Goal: Submit feedback/report problem: Submit feedback/report problem

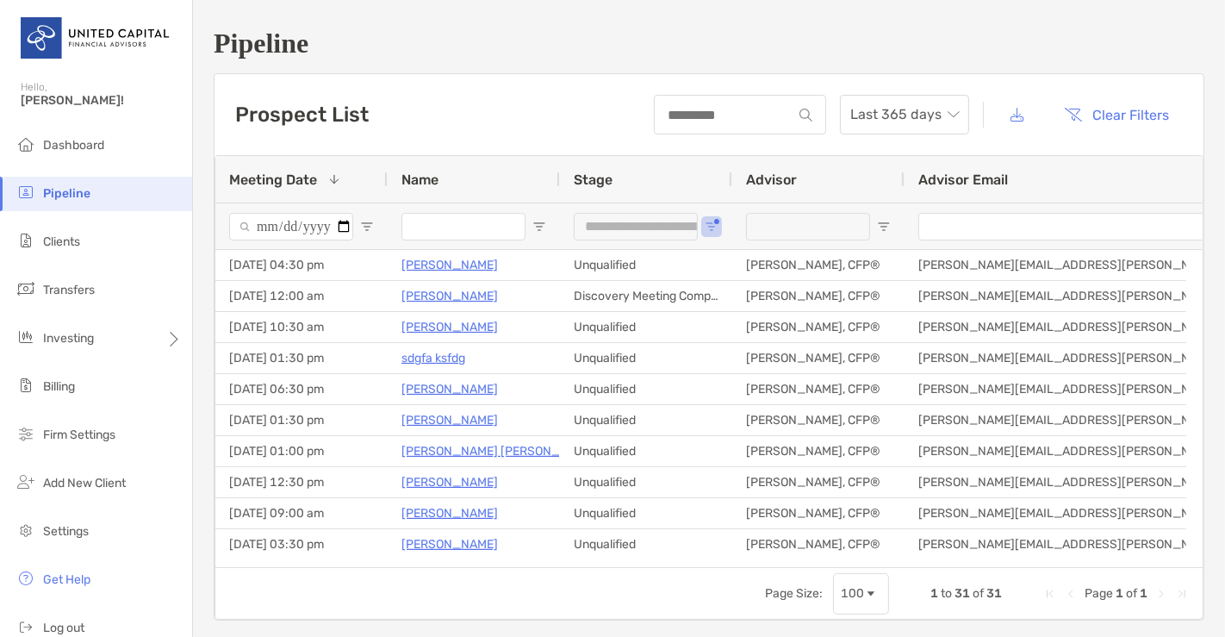
click at [706, 217] on div "**********" at bounding box center [646, 225] width 172 height 47
click at [712, 227] on span "Open Filter Menu" at bounding box center [712, 227] width 14 height 14
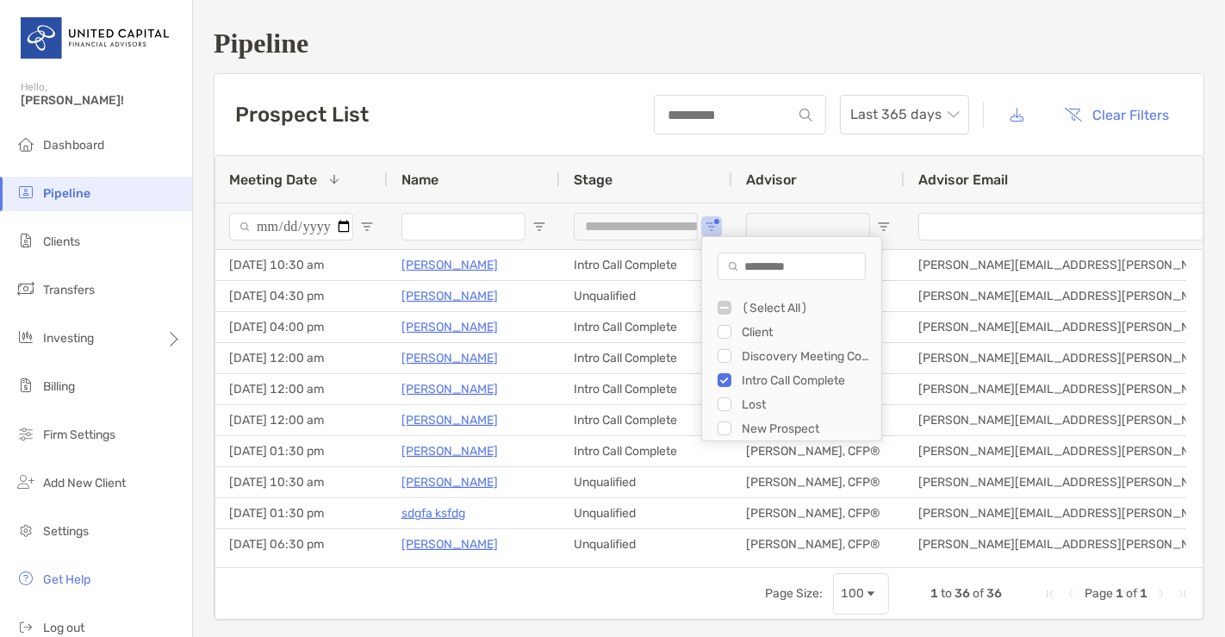
scroll to position [24, 0]
type input "**********"
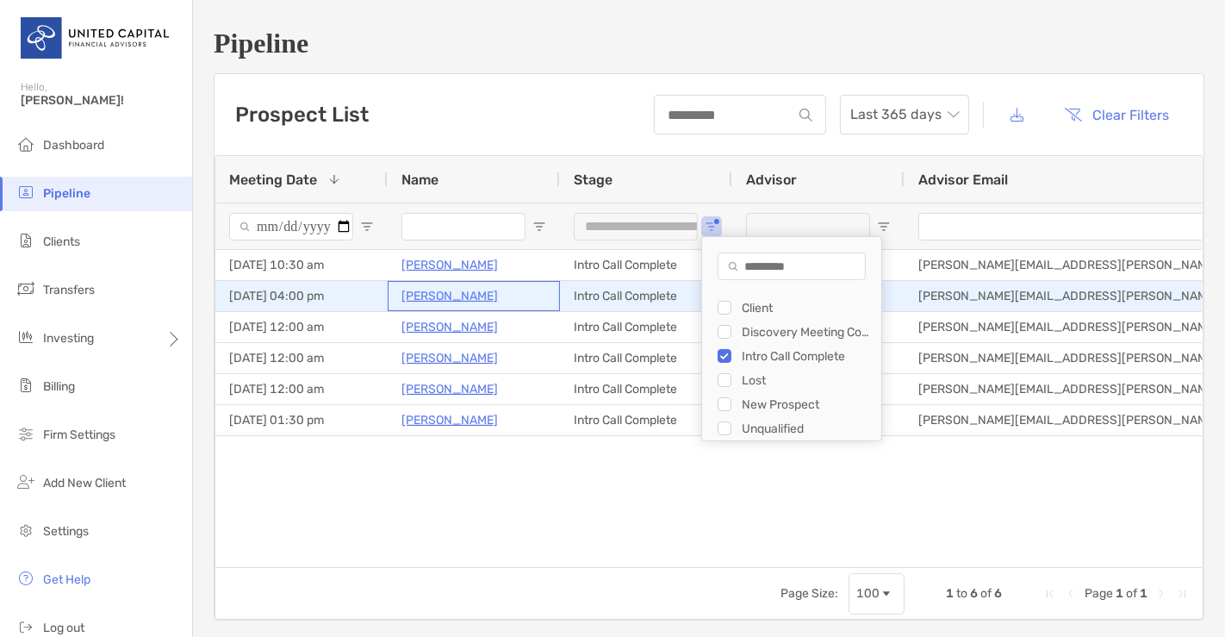
click at [444, 292] on p "[PERSON_NAME]" at bounding box center [449, 296] width 96 height 22
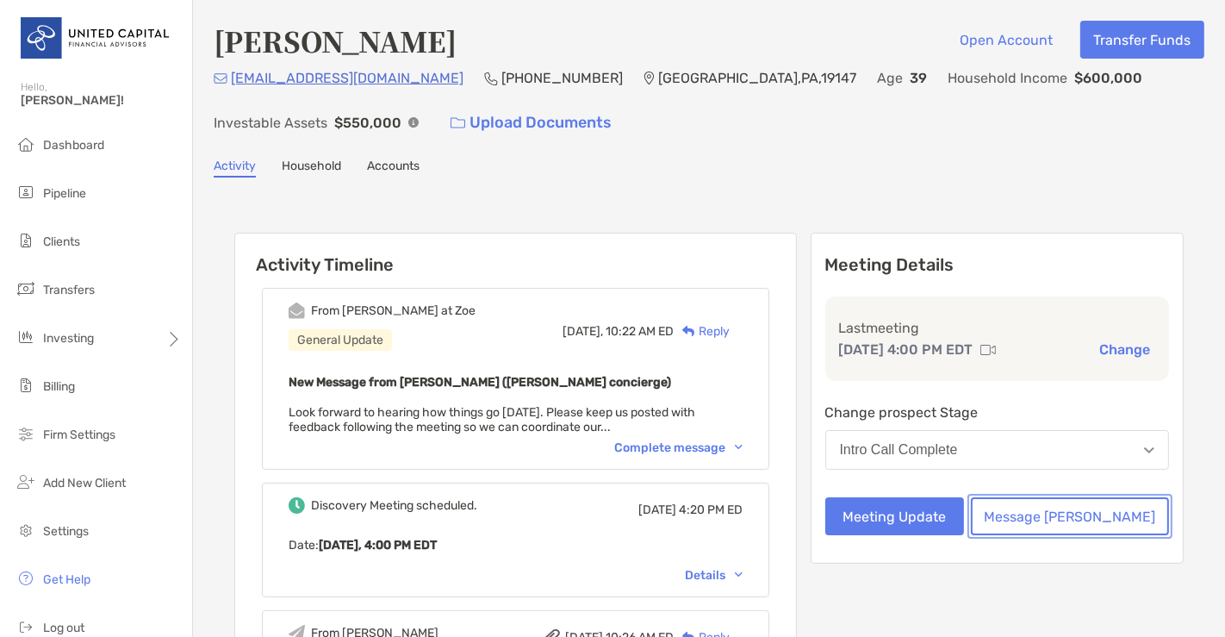
click at [1108, 514] on button "Message [PERSON_NAME]" at bounding box center [1070, 516] width 198 height 38
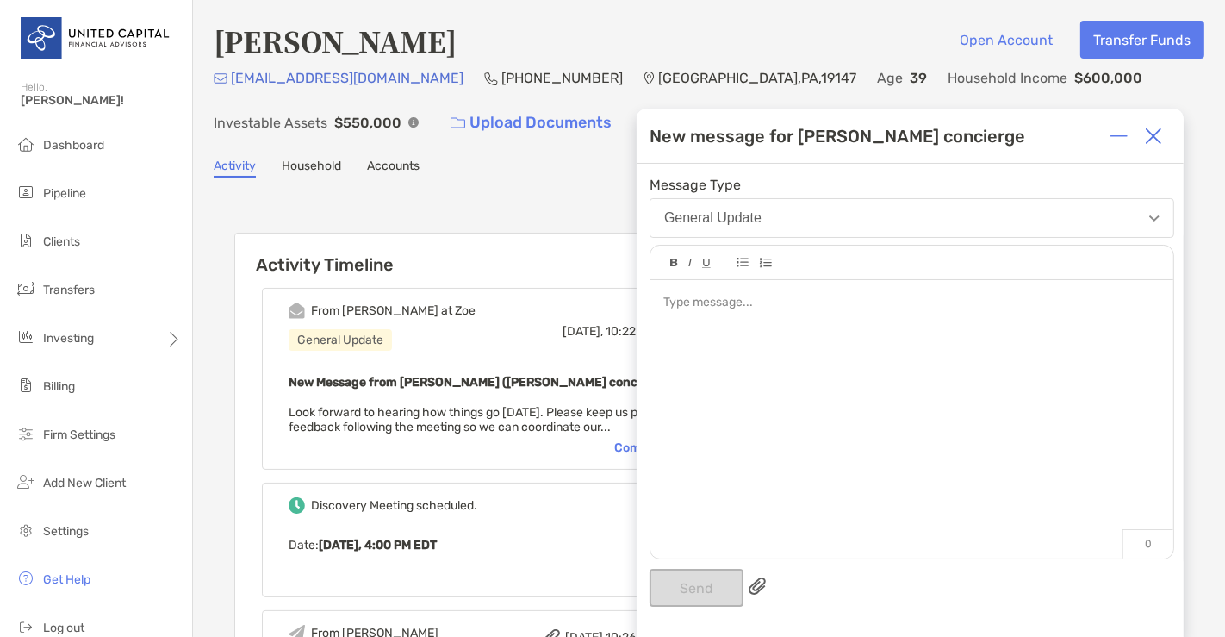
click at [1153, 145] on img at bounding box center [1153, 136] width 17 height 17
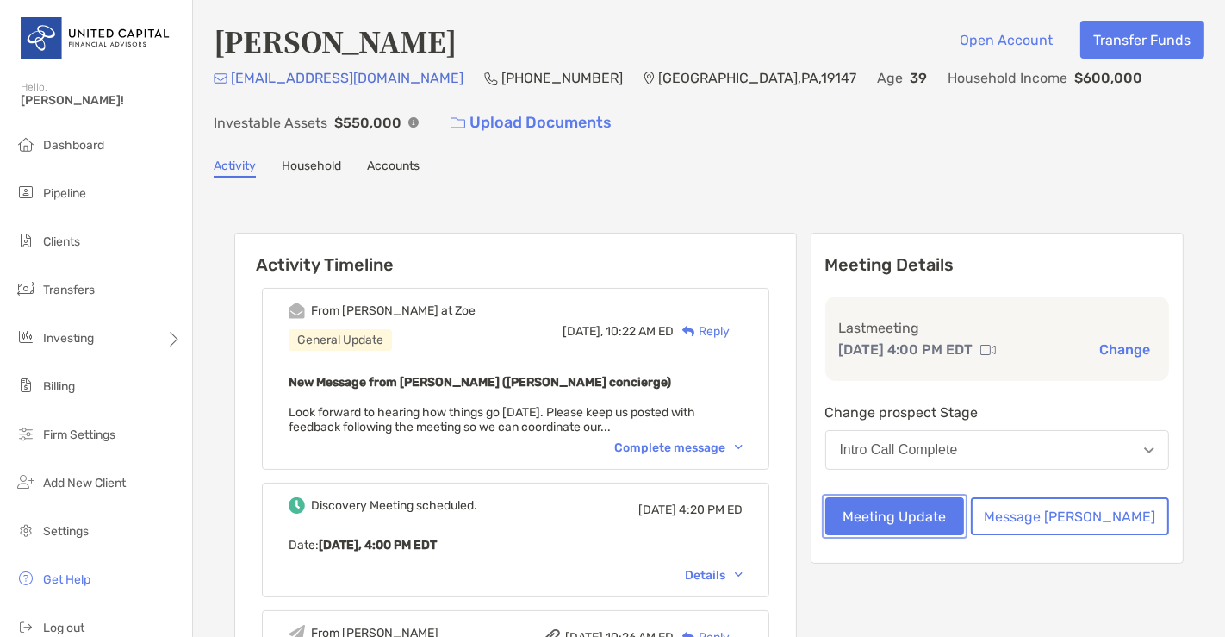
click at [956, 503] on button "Meeting Update" at bounding box center [895, 516] width 140 height 38
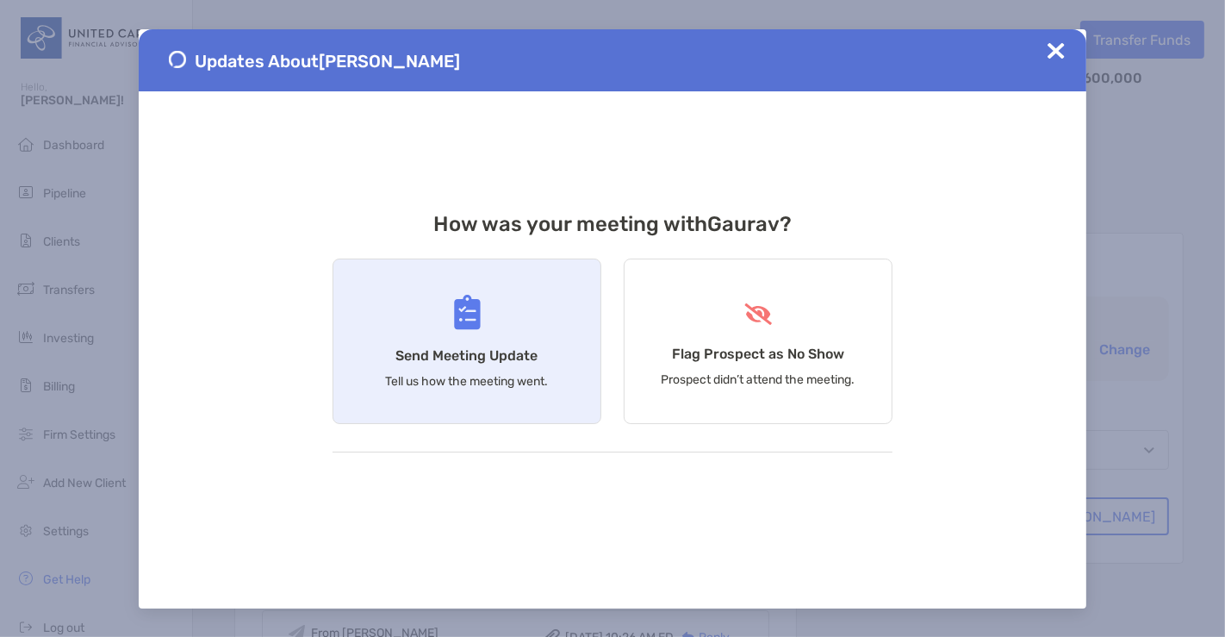
click at [520, 363] on div "Send Meeting Update Tell us how the meeting went." at bounding box center [467, 340] width 269 height 165
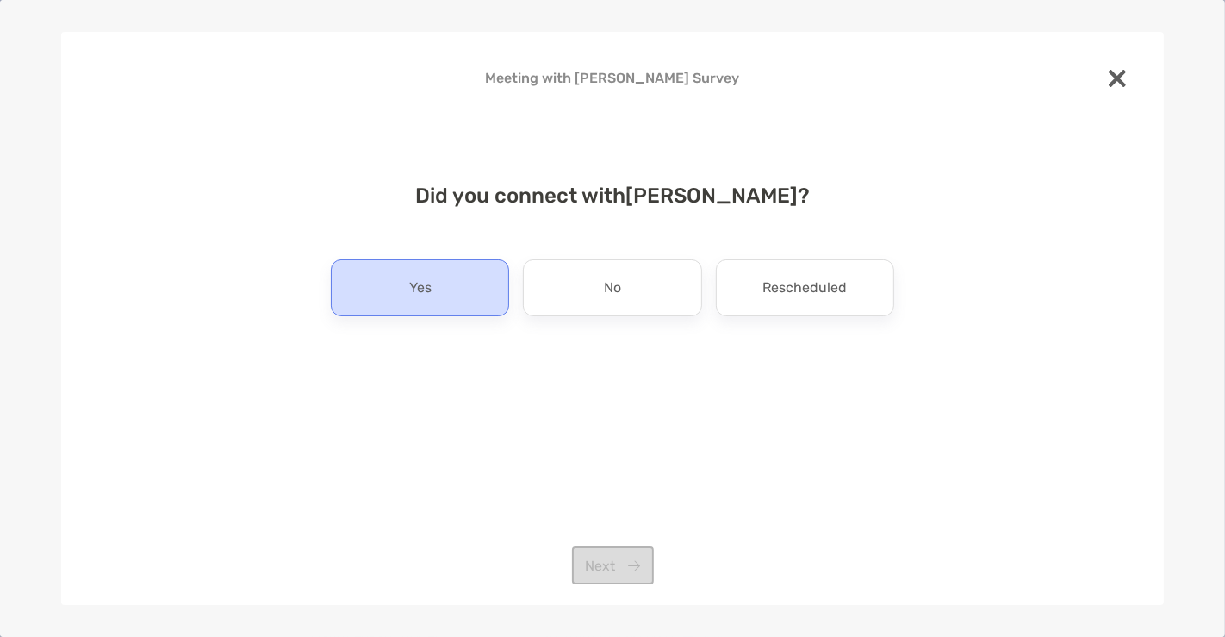
click at [450, 311] on div "Yes" at bounding box center [420, 287] width 178 height 57
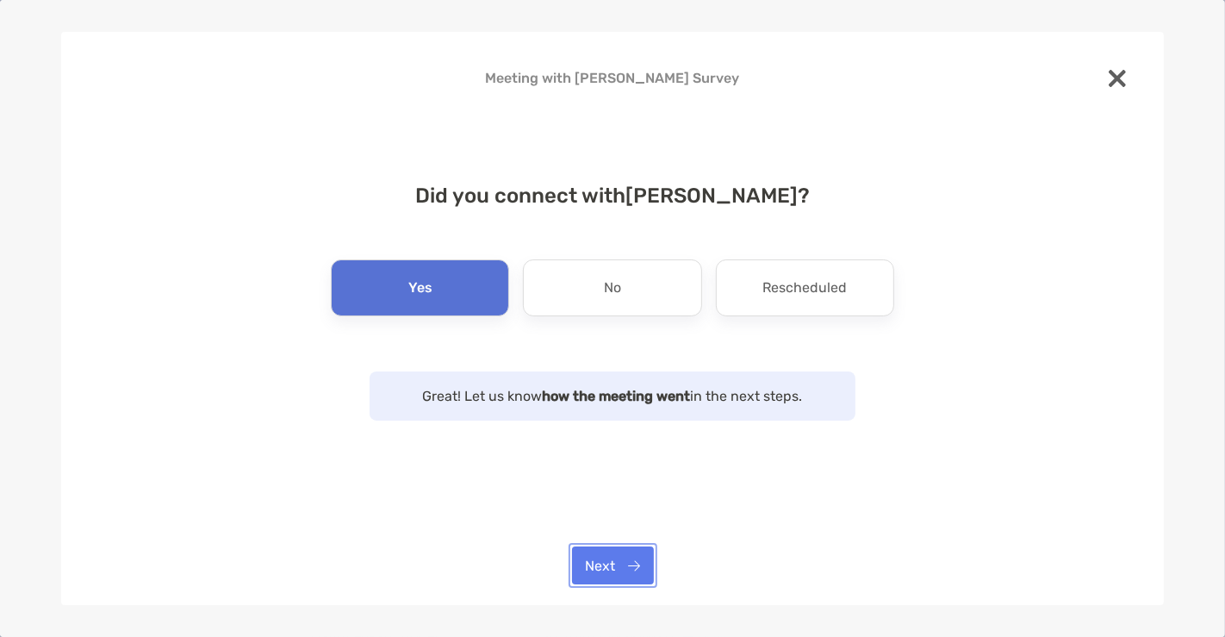
click at [627, 568] on button "Next" at bounding box center [613, 565] width 82 height 38
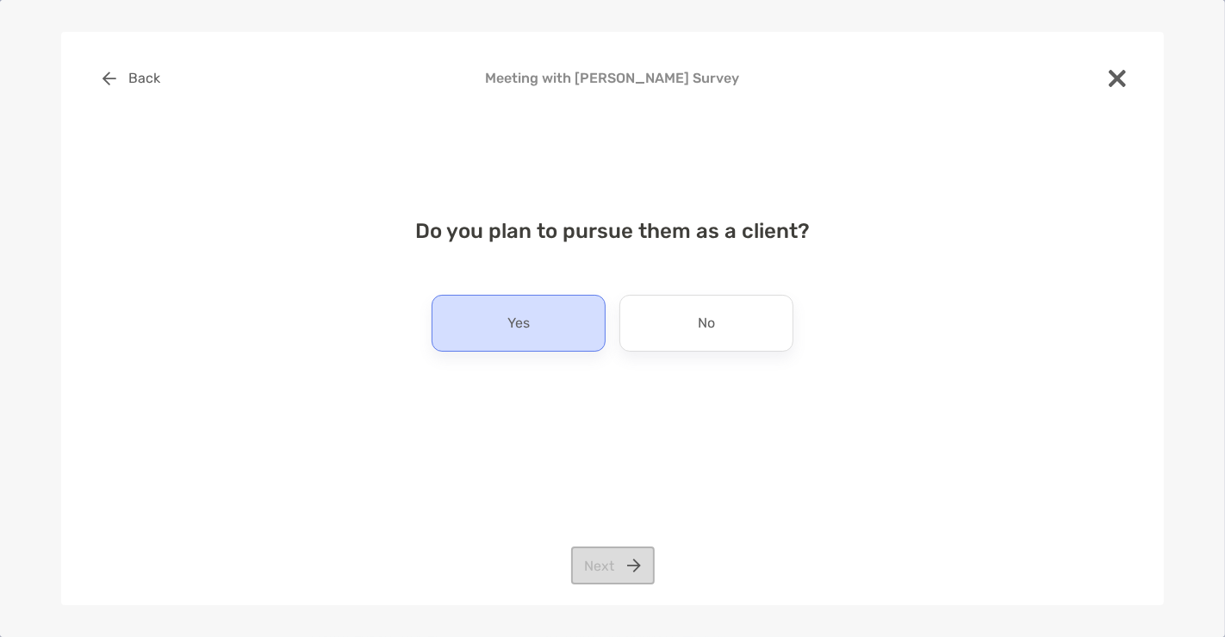
click at [484, 303] on div "Yes" at bounding box center [519, 323] width 174 height 57
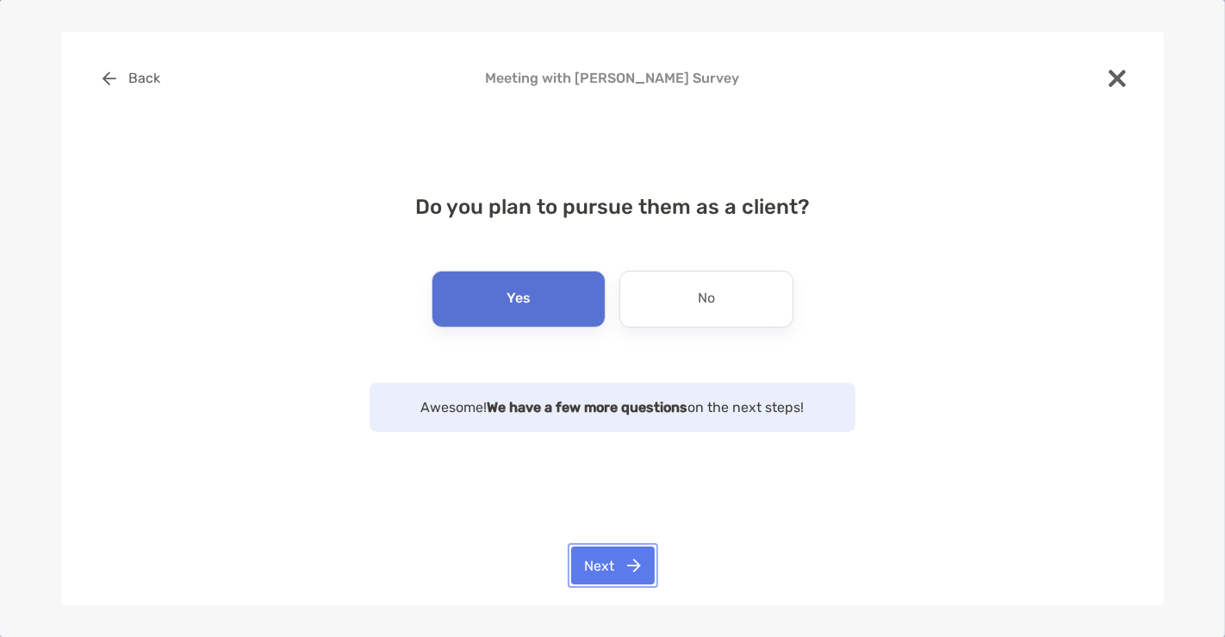
click at [630, 565] on button "Next" at bounding box center [613, 565] width 84 height 38
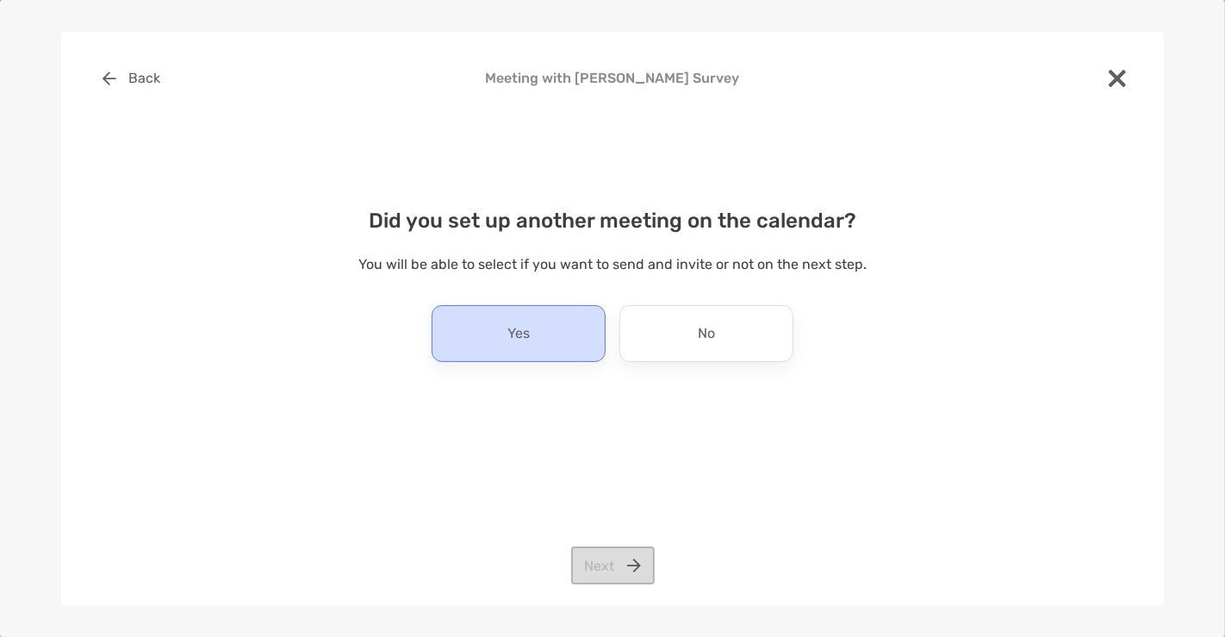
click at [551, 337] on div "Yes" at bounding box center [519, 333] width 174 height 57
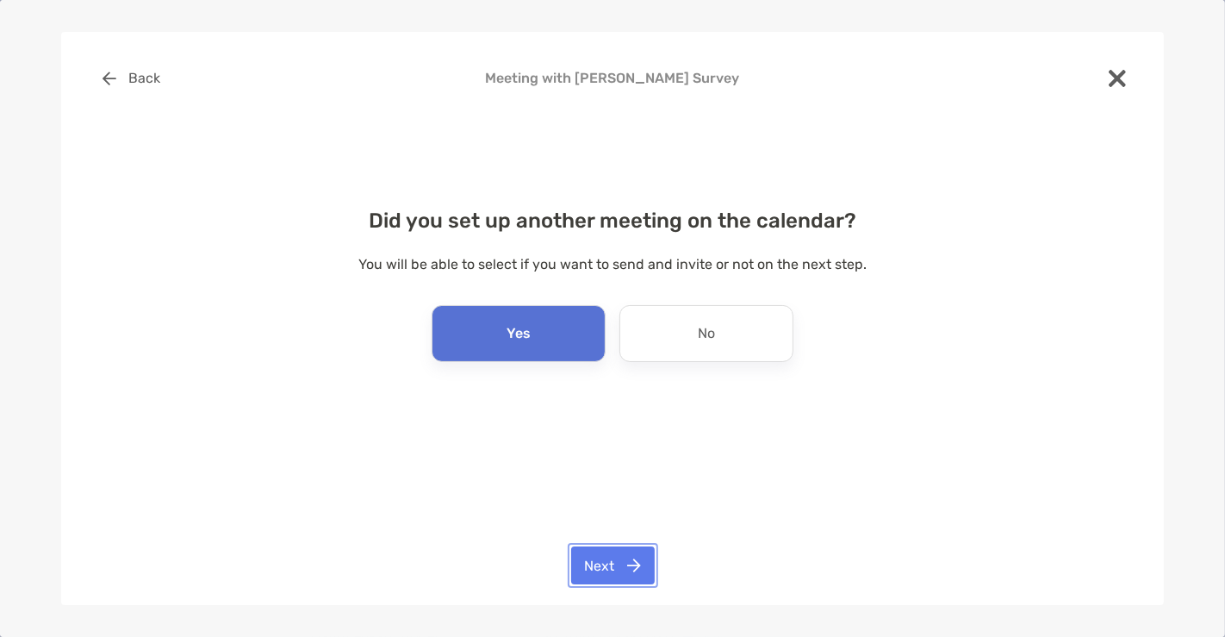
click at [629, 560] on button "Next" at bounding box center [613, 565] width 84 height 38
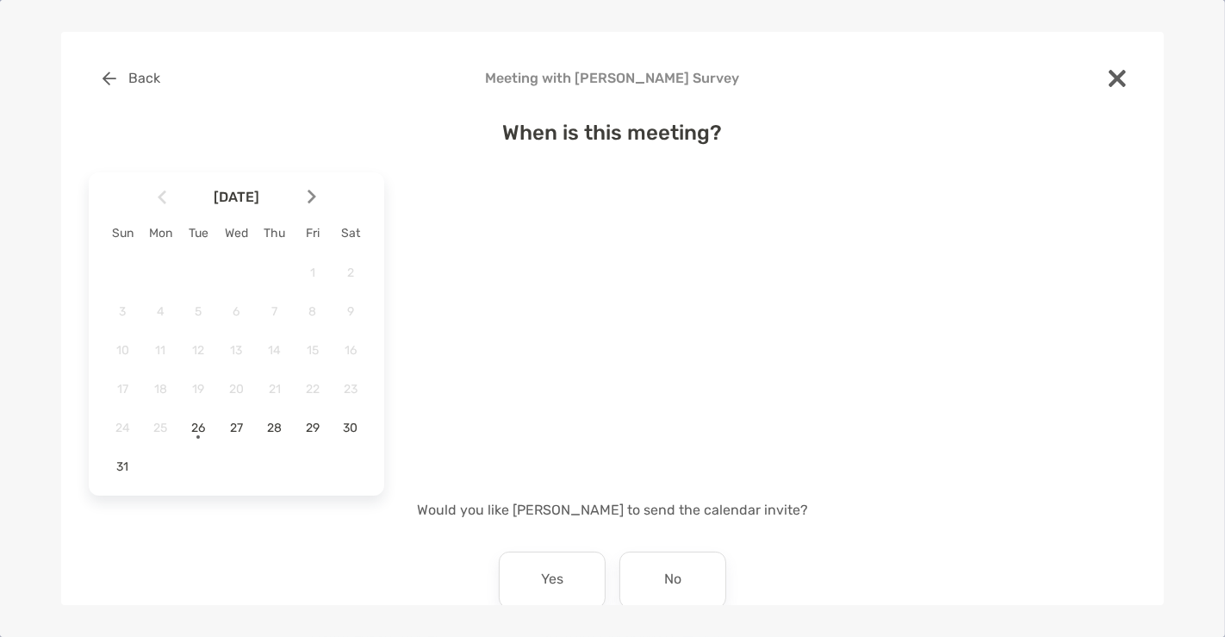
click at [311, 190] on img at bounding box center [312, 197] width 9 height 15
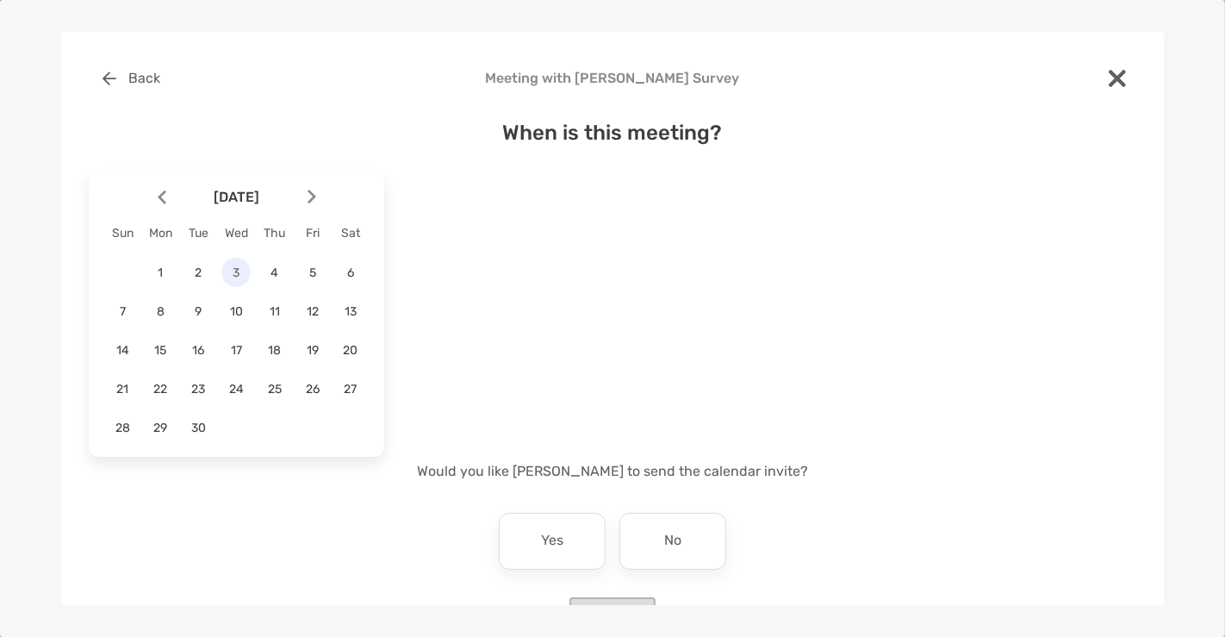
click at [241, 269] on span "3" at bounding box center [235, 272] width 29 height 15
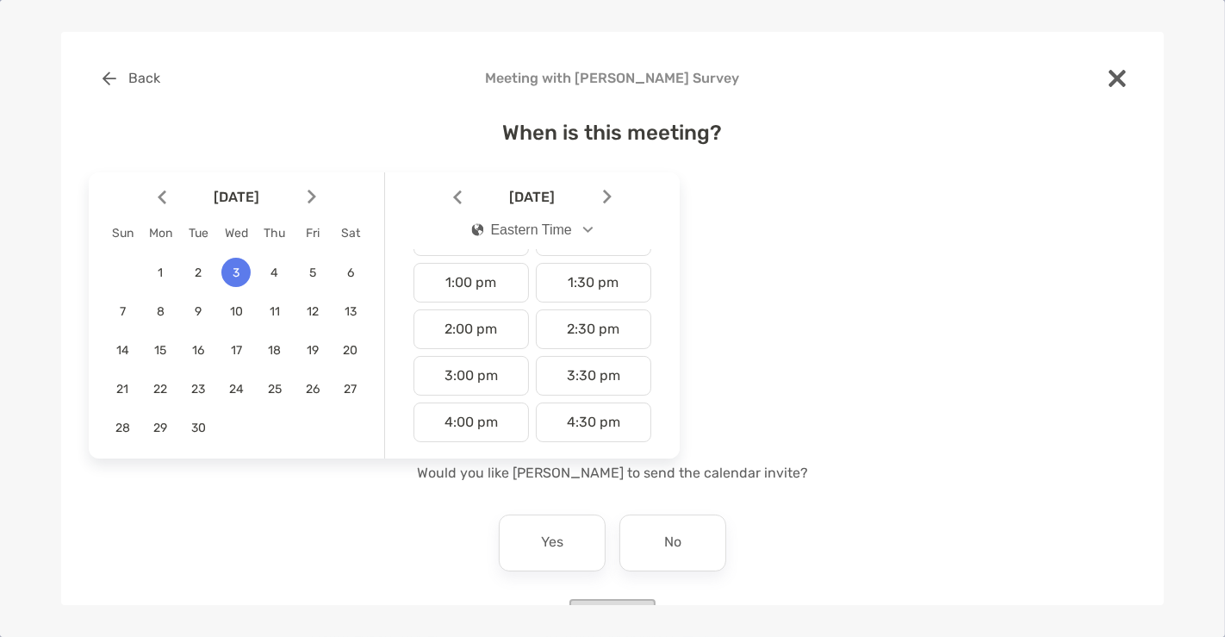
scroll to position [590, 0]
click at [480, 359] on div "3:00 pm" at bounding box center [471, 377] width 115 height 40
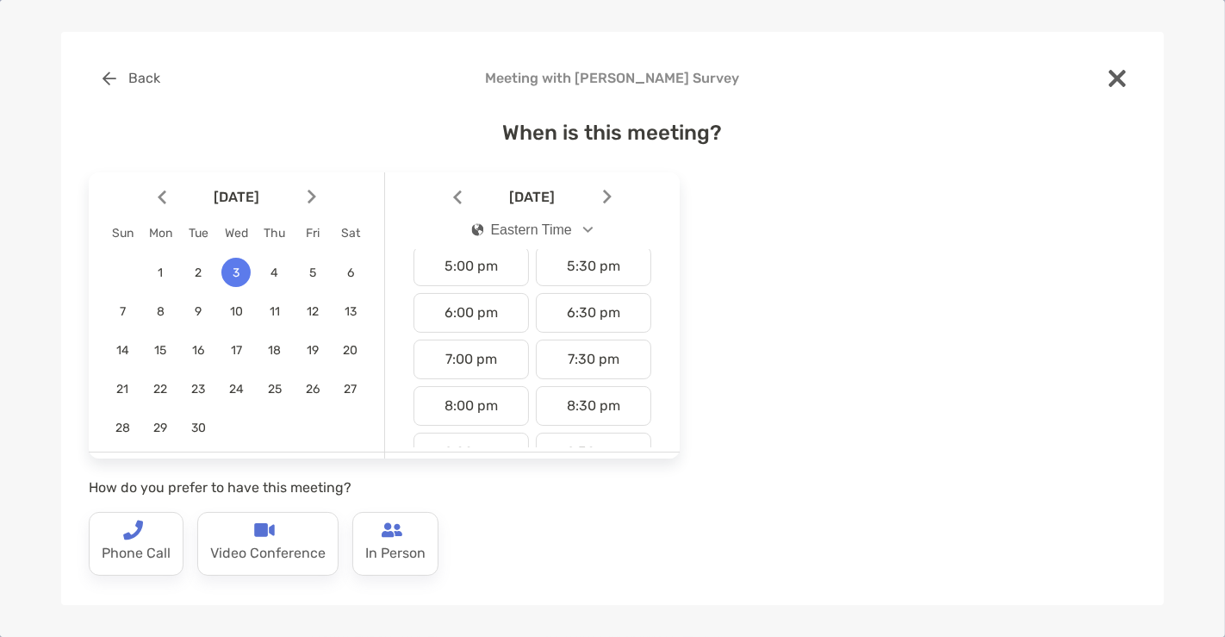
scroll to position [794, 0]
click at [219, 538] on div "Video Conference" at bounding box center [267, 544] width 141 height 64
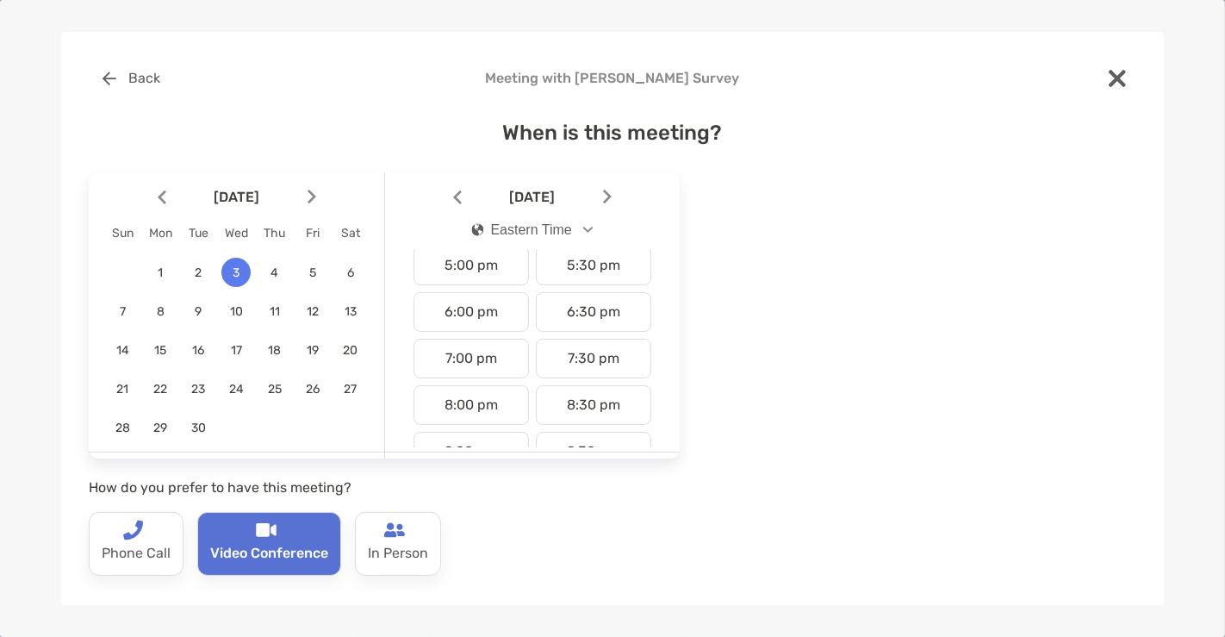
scroll to position [208, 0]
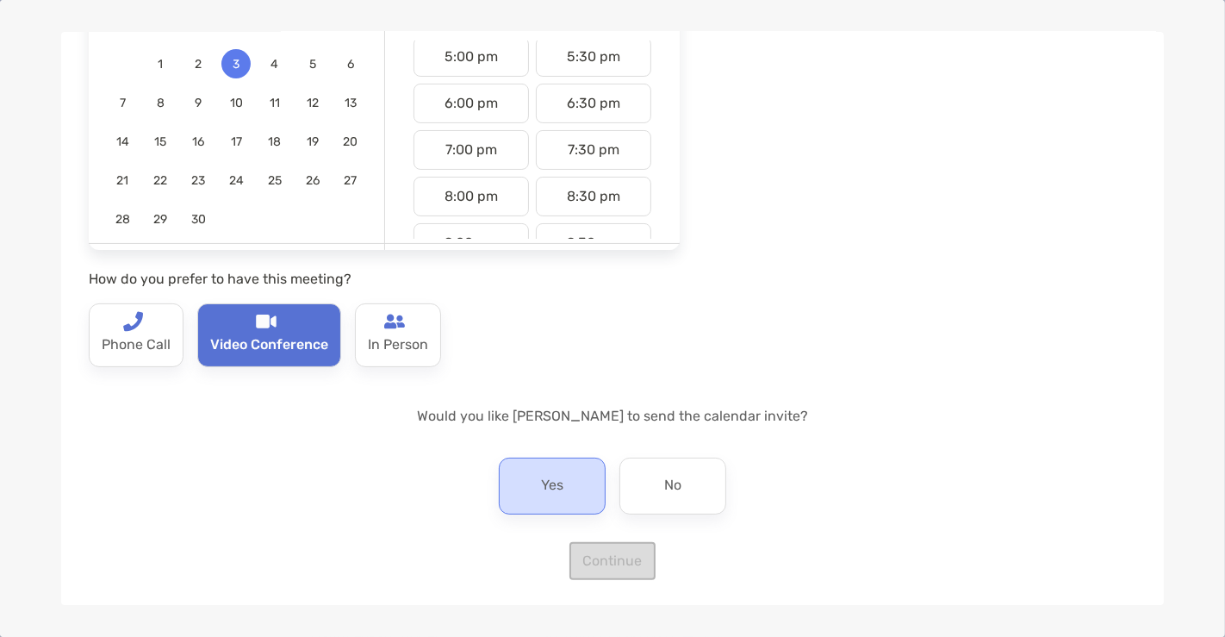
click at [541, 488] on p "Yes" at bounding box center [552, 486] width 22 height 28
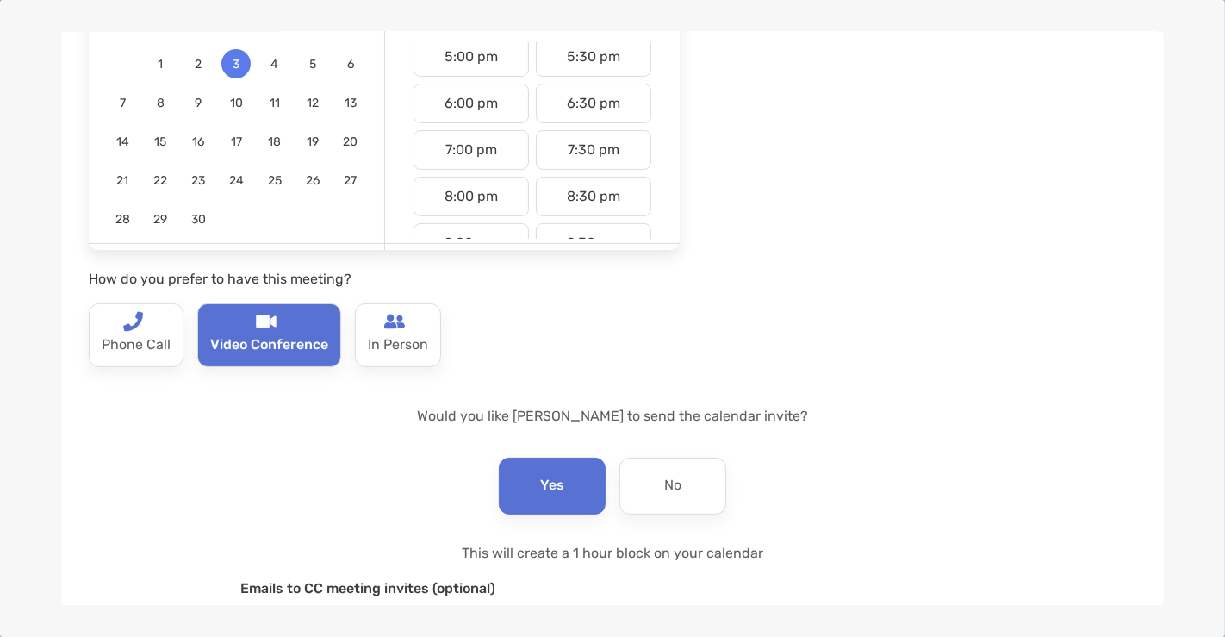
scroll to position [395, 0]
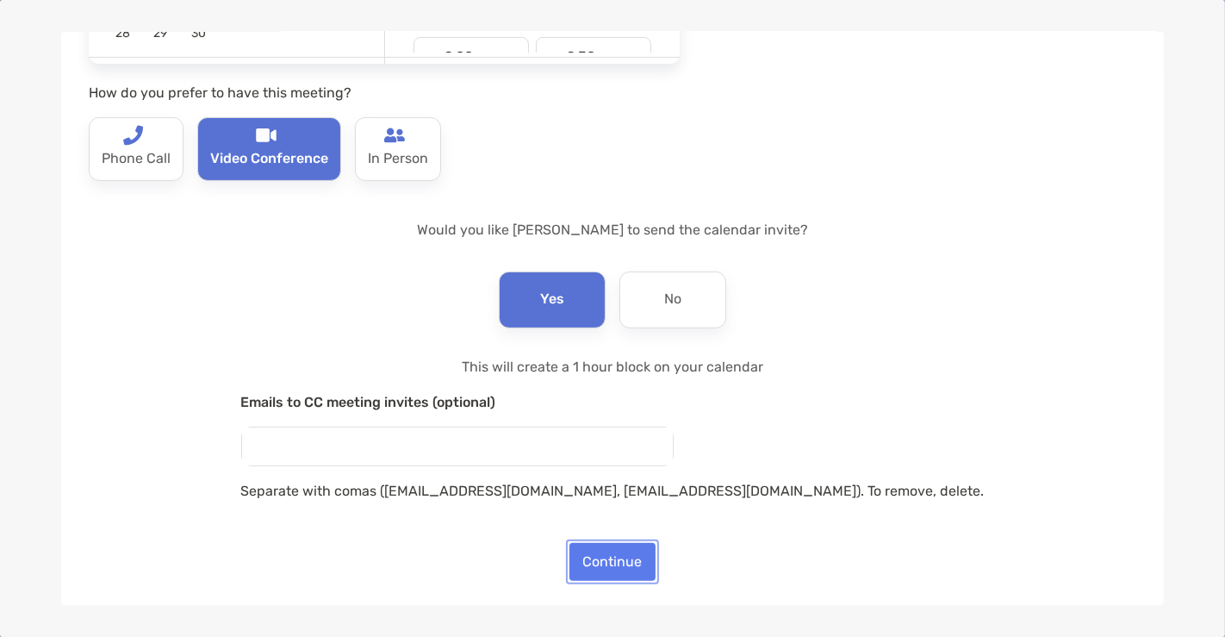
click at [620, 547] on button "Continue" at bounding box center [612, 562] width 86 height 38
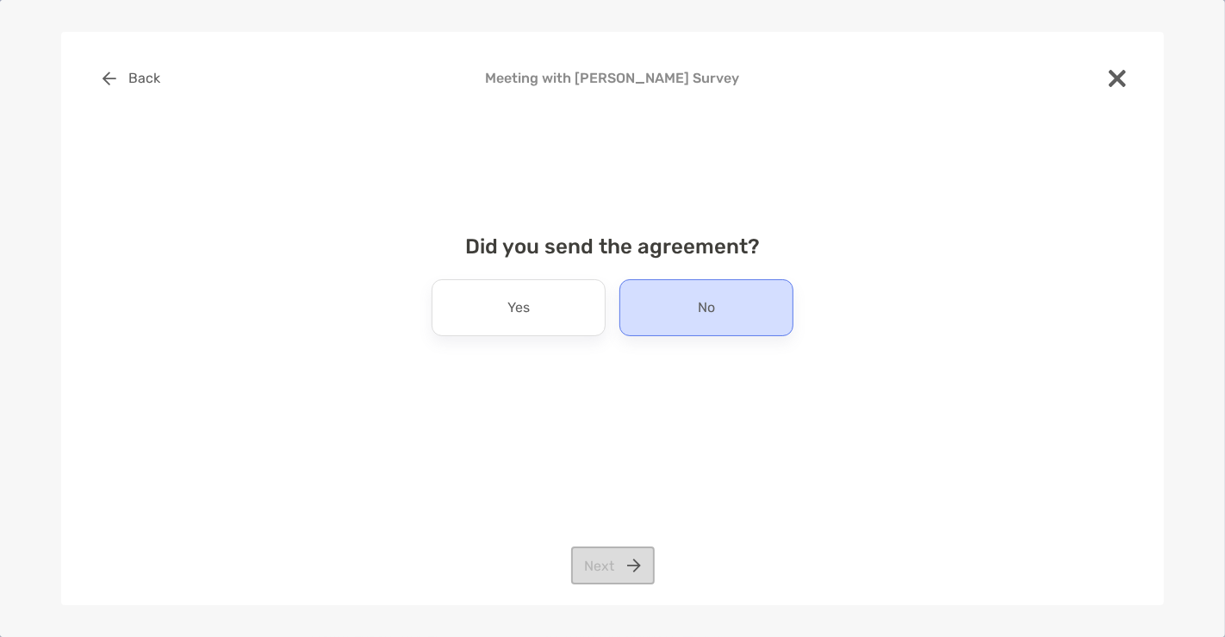
click at [681, 319] on div "No" at bounding box center [706, 307] width 174 height 57
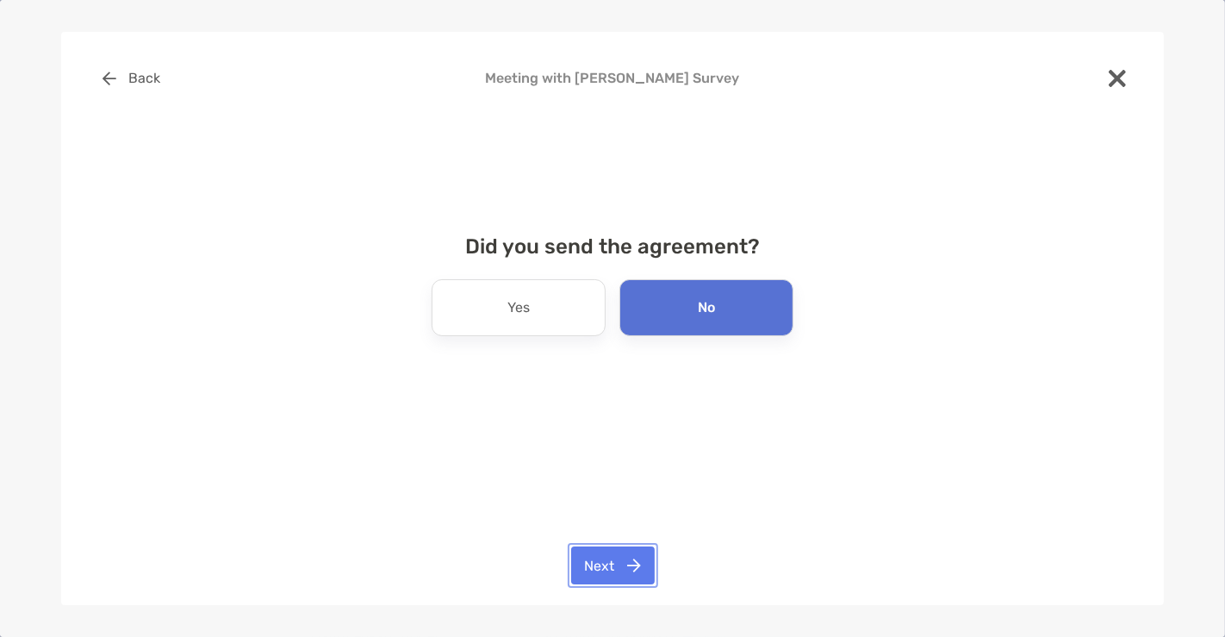
click at [589, 557] on button "Next" at bounding box center [613, 565] width 84 height 38
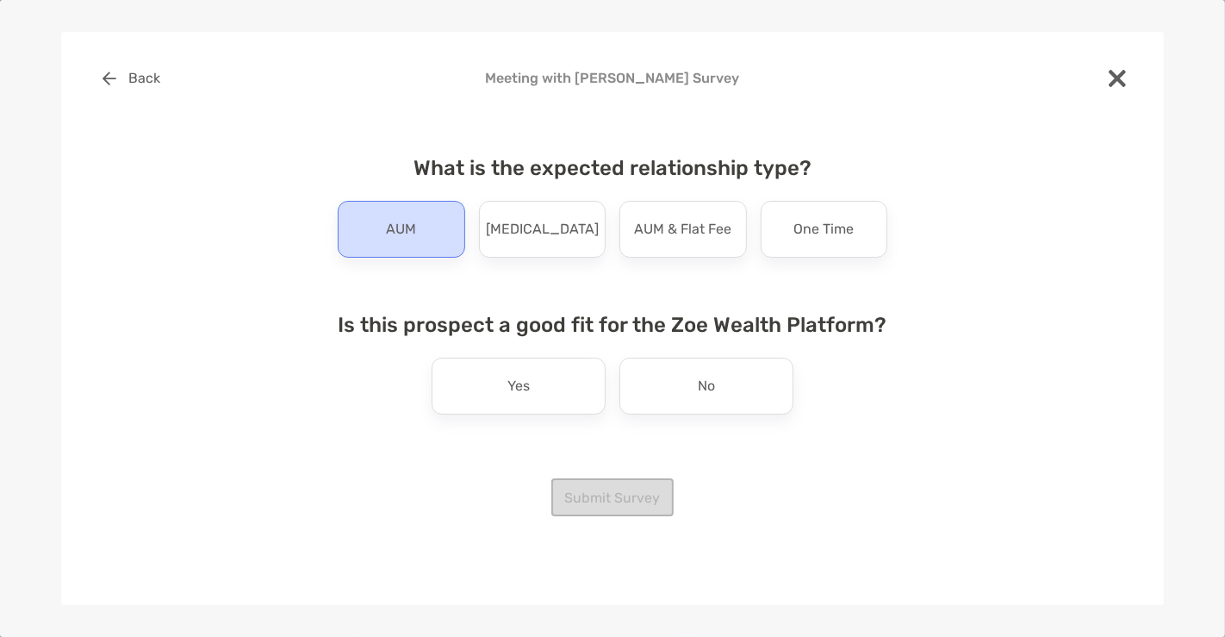
click at [420, 245] on div "AUM" at bounding box center [402, 229] width 128 height 57
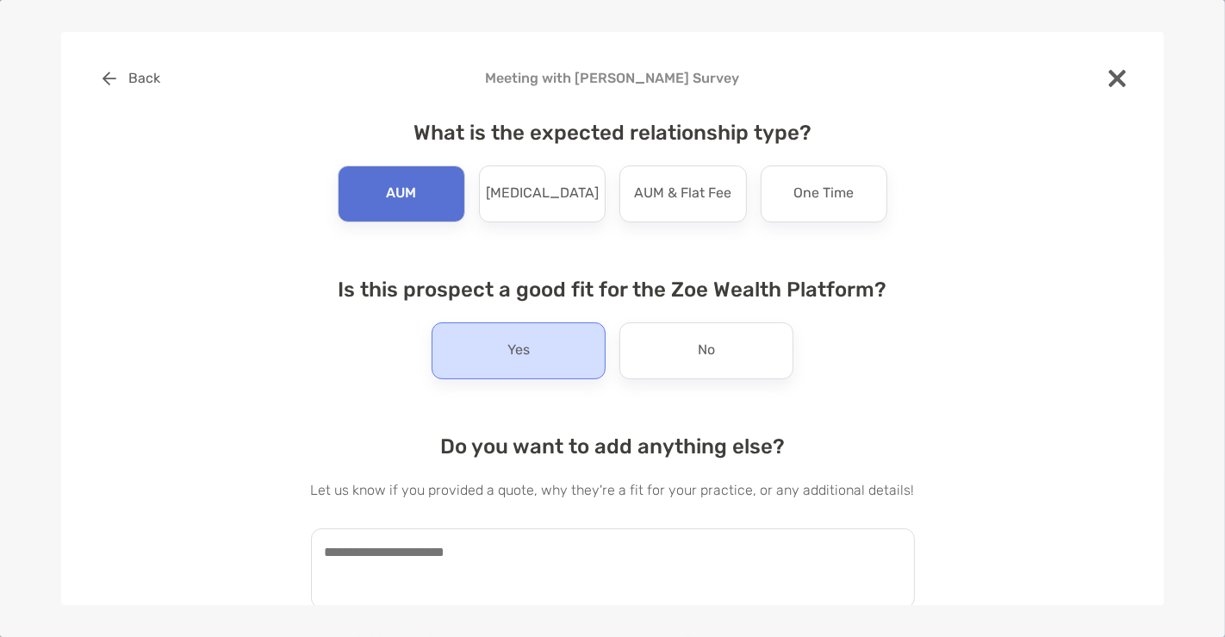
click at [516, 351] on p "Yes" at bounding box center [518, 351] width 22 height 28
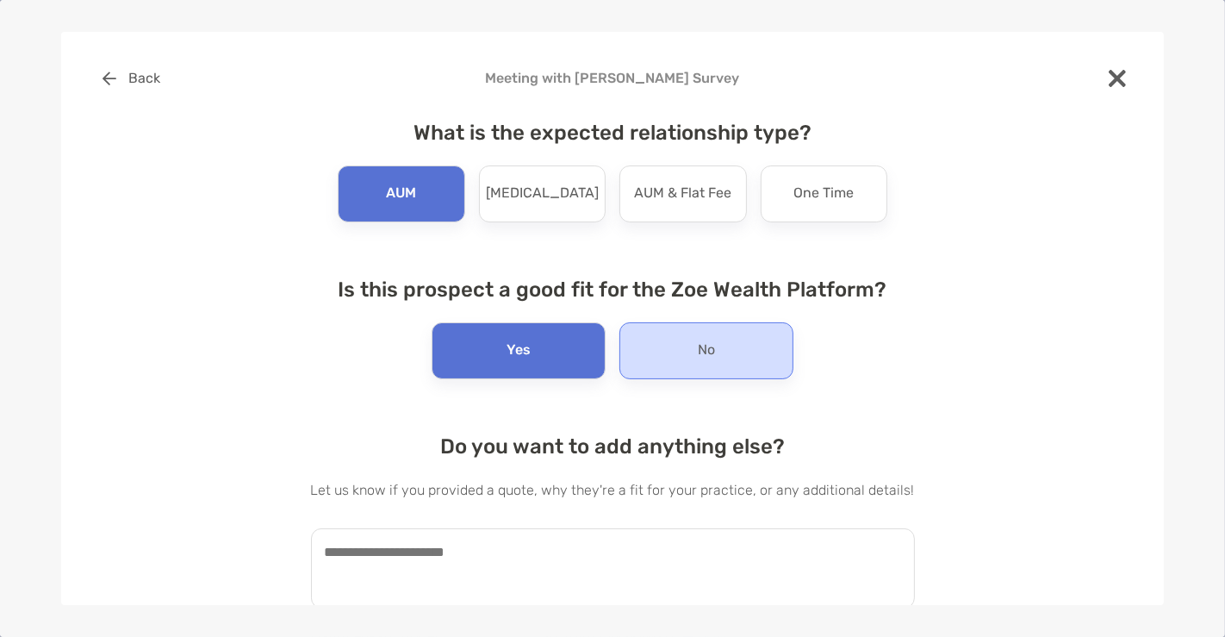
click at [623, 349] on div "No" at bounding box center [706, 350] width 174 height 57
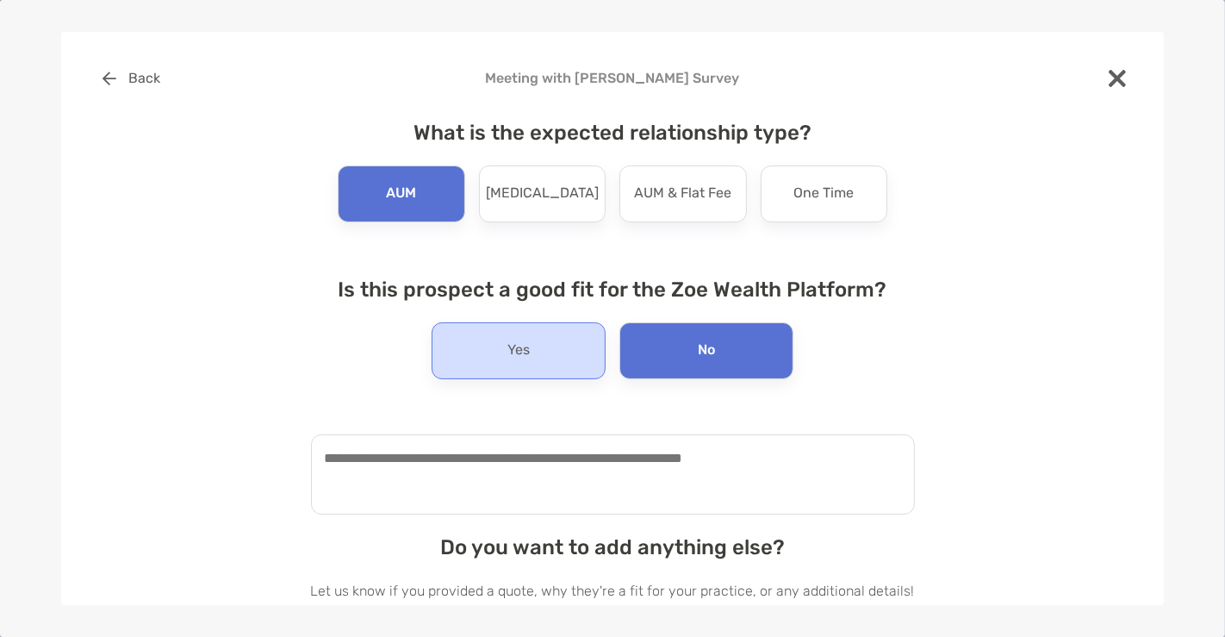
click at [556, 346] on div "Yes" at bounding box center [519, 350] width 174 height 57
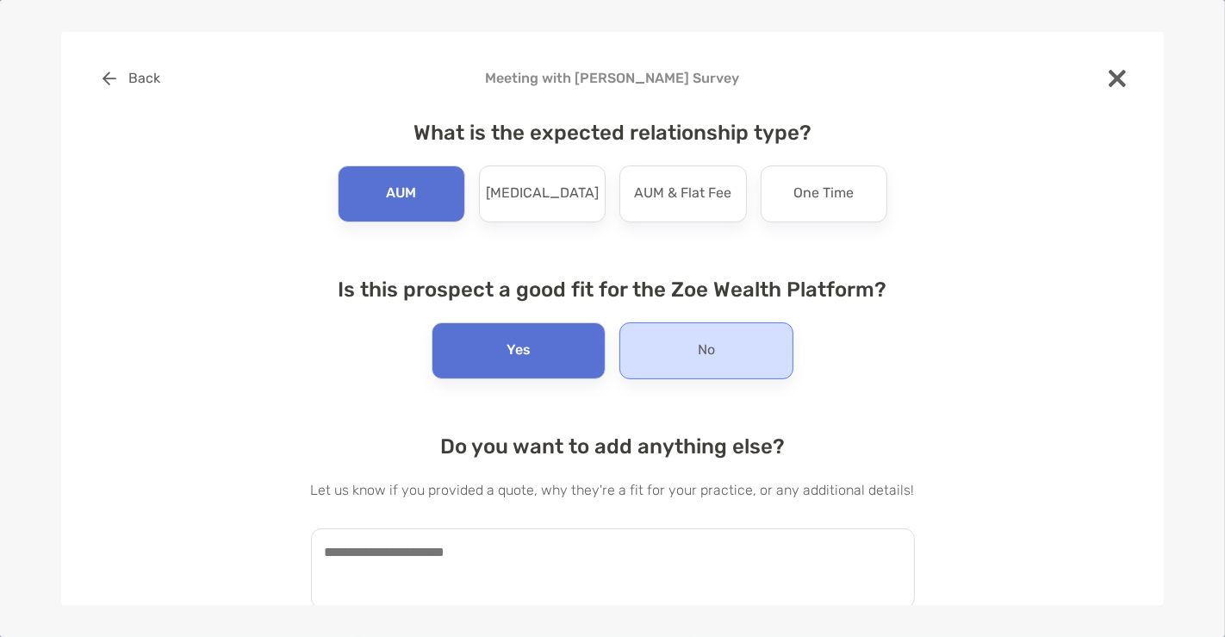
click at [644, 351] on div "No" at bounding box center [706, 350] width 174 height 57
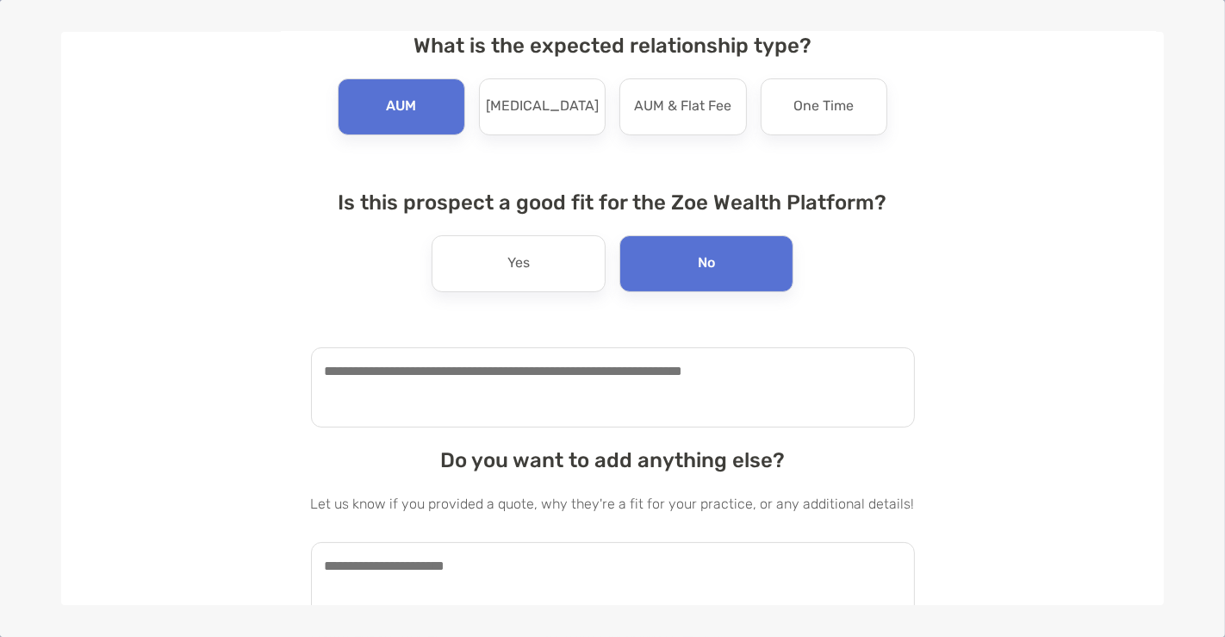
scroll to position [88, 0]
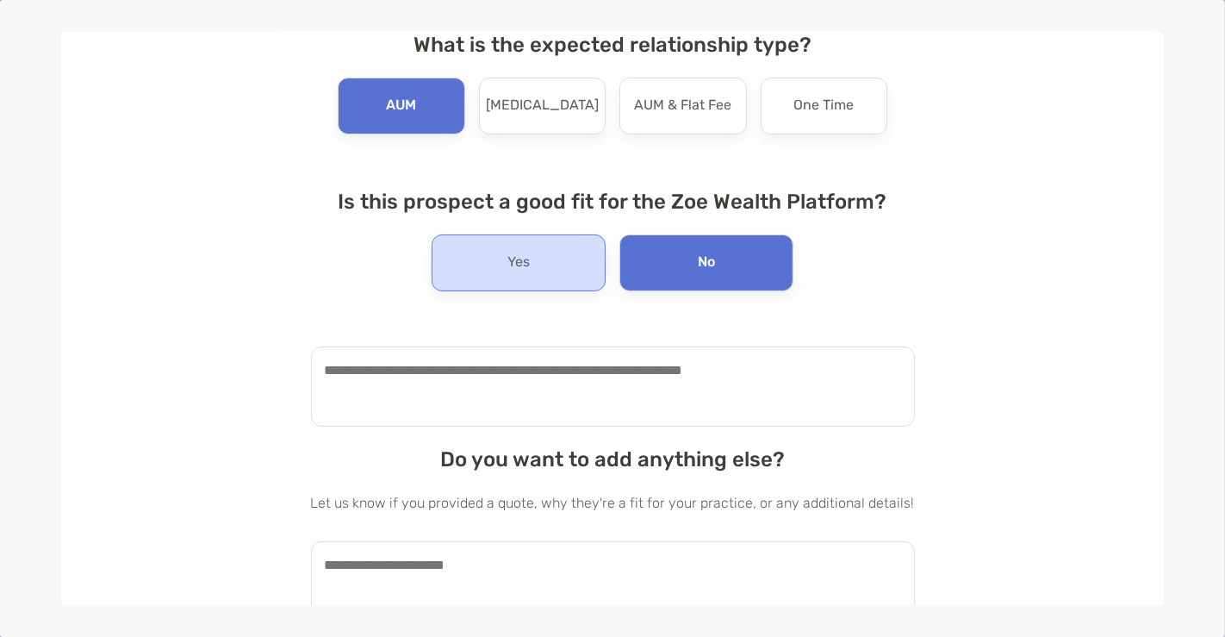
click at [550, 240] on div "Yes" at bounding box center [519, 262] width 174 height 57
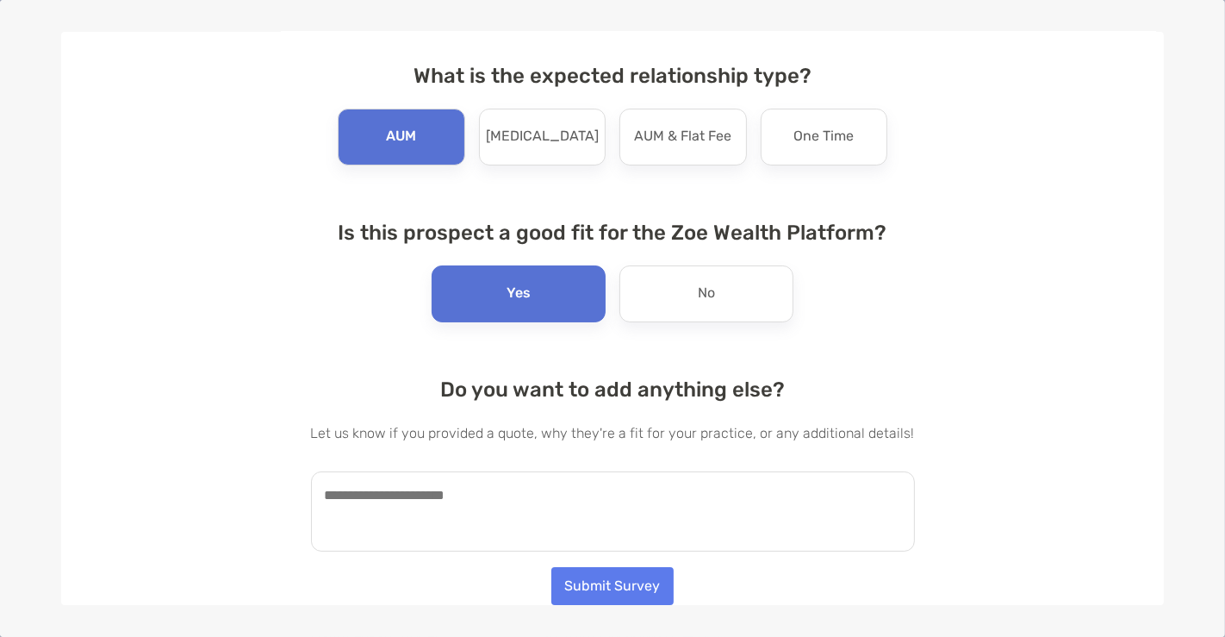
scroll to position [53, 0]
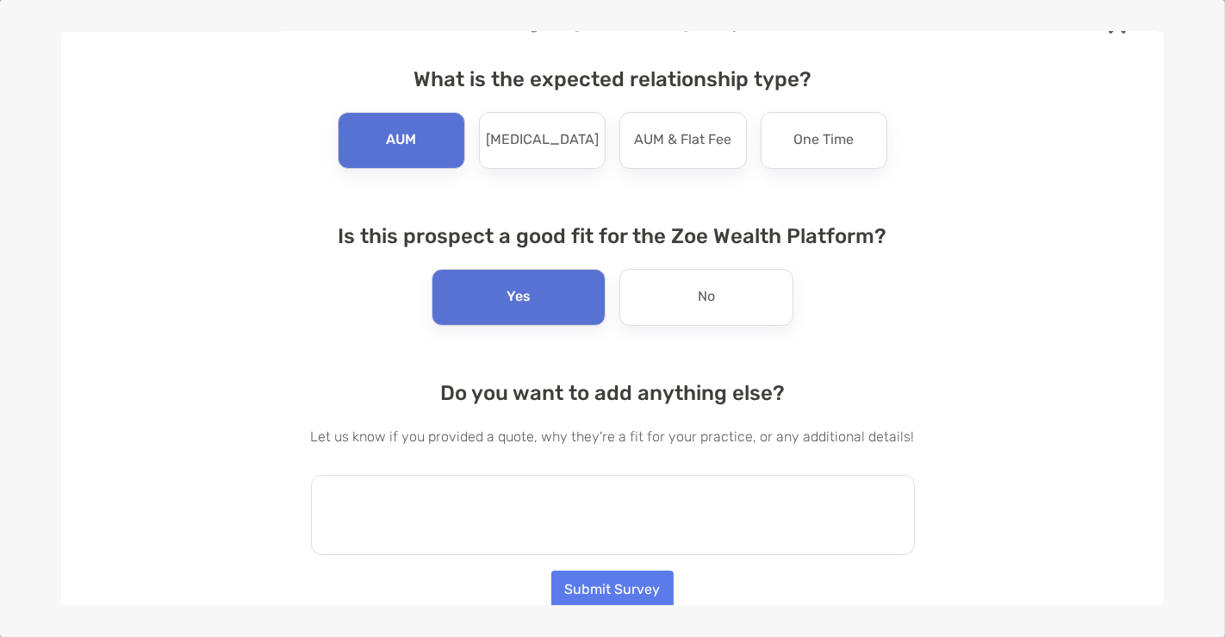
click at [464, 498] on textarea at bounding box center [613, 515] width 604 height 80
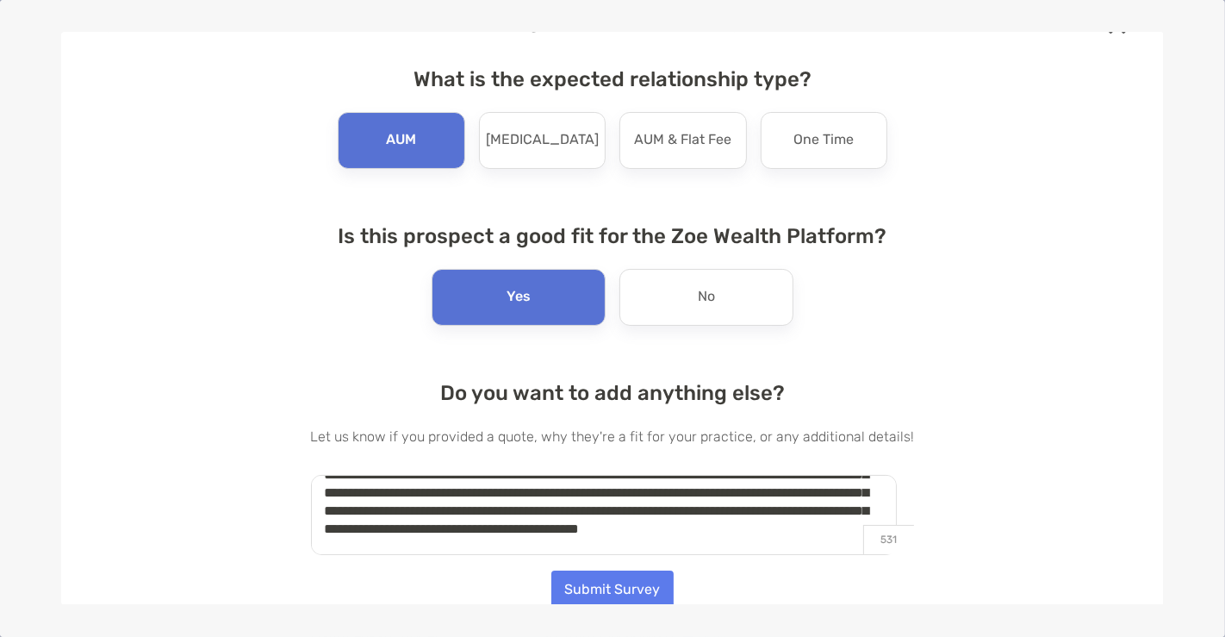
type textarea "**********"
click at [562, 582] on button "Submit Survey" at bounding box center [612, 589] width 122 height 38
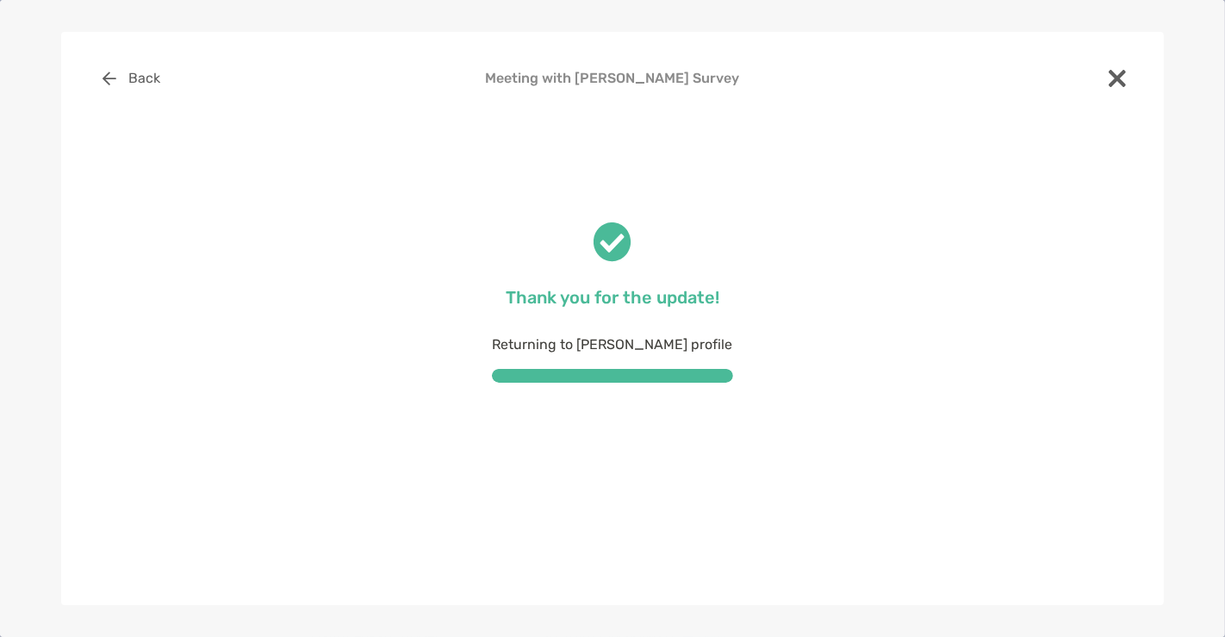
scroll to position [0, 0]
